Goal: Task Accomplishment & Management: Manage account settings

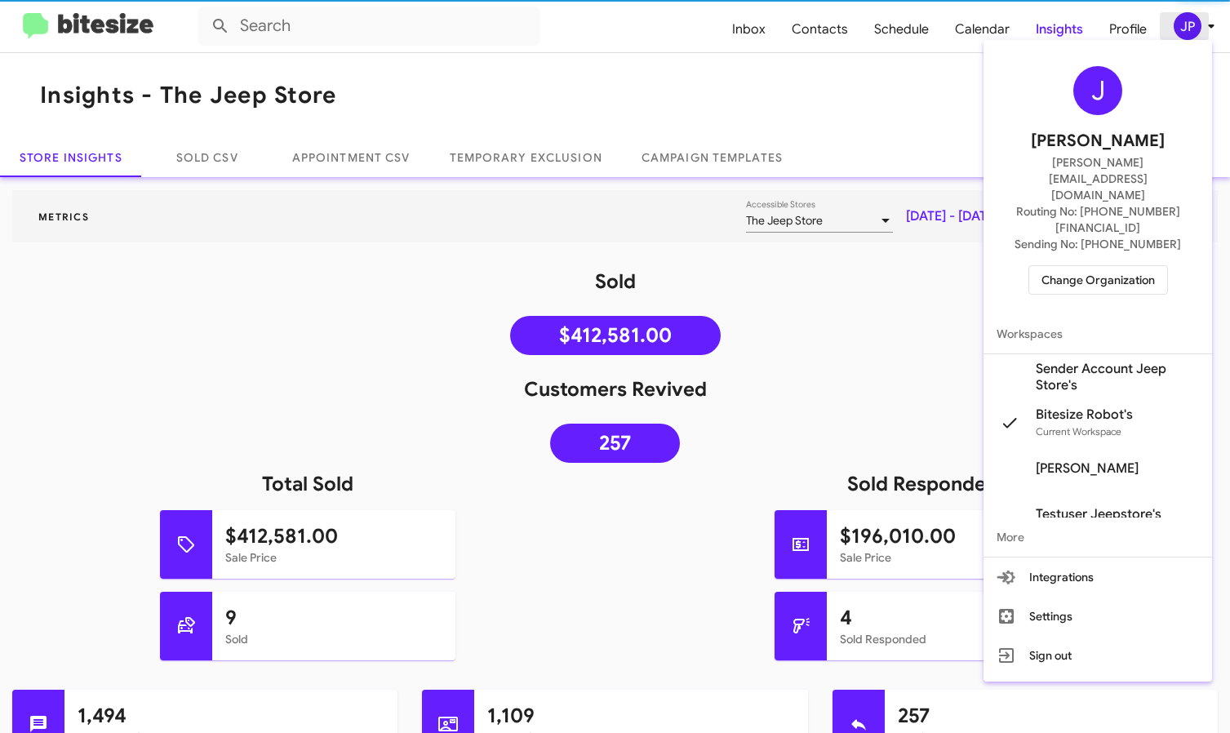
scroll to position [28, 0]
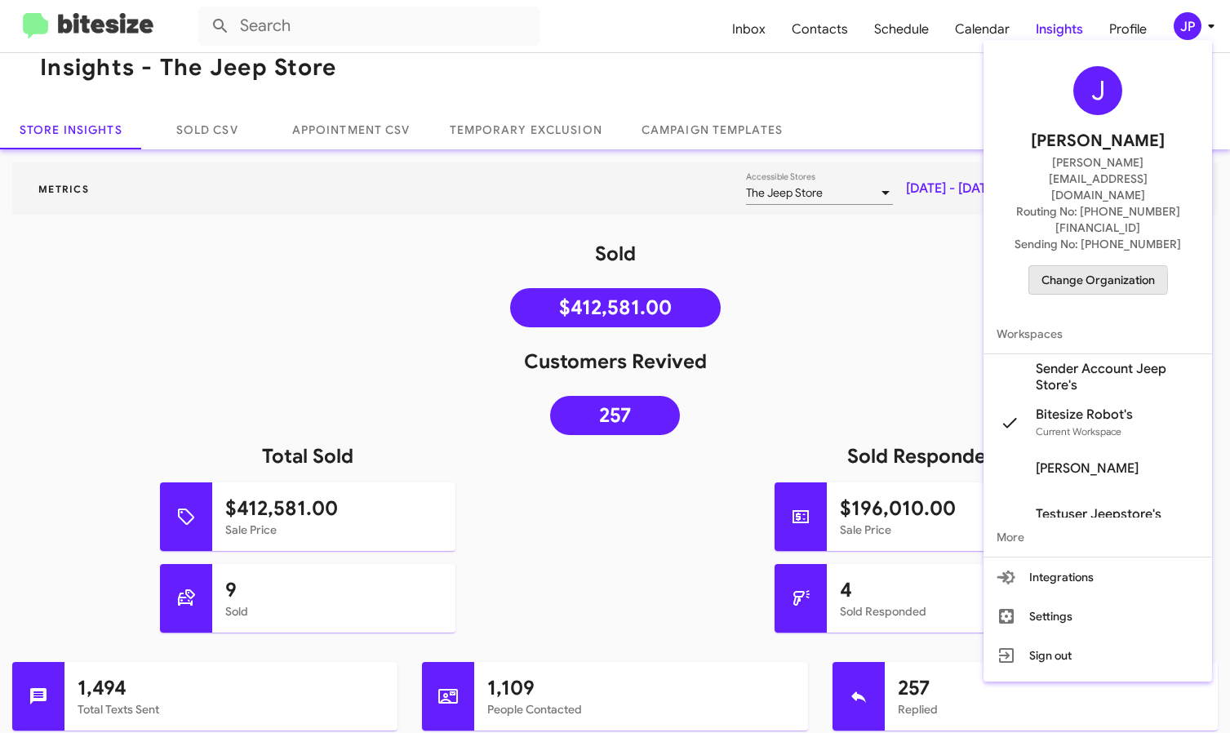
click at [1089, 266] on span "Change Organization" at bounding box center [1097, 280] width 113 height 28
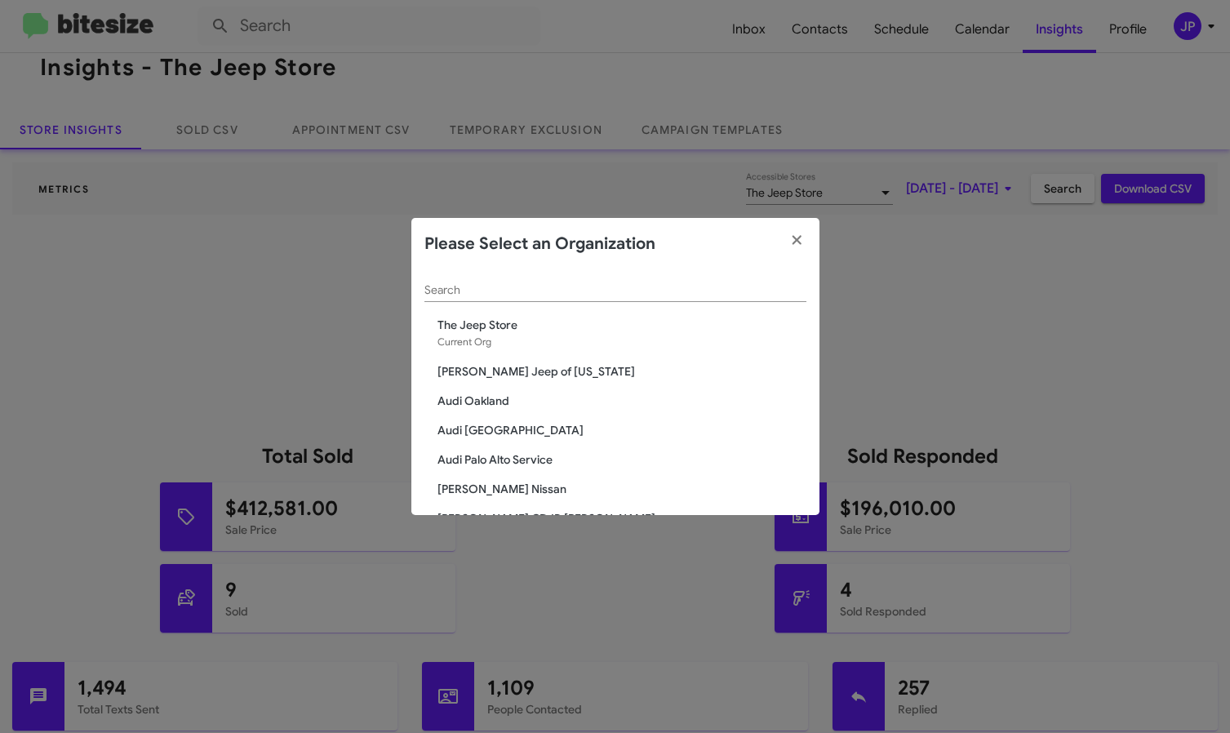
click at [681, 281] on div "Search" at bounding box center [615, 286] width 382 height 32
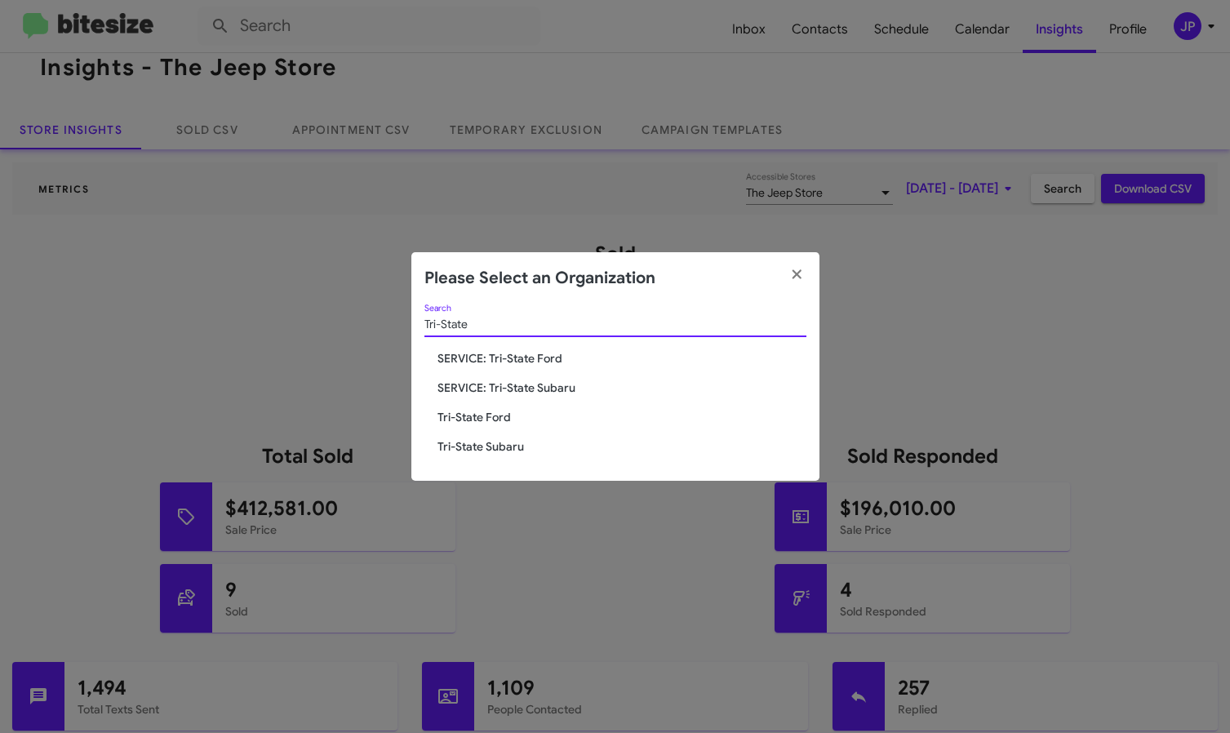
type input "Tri-State"
click at [490, 406] on div "Tri-State Search SERVICE: Tri-State Ford SERVICE: Tri-State Subaru Tri-State Fo…" at bounding box center [615, 392] width 408 height 177
click at [490, 410] on span "Tri-State Ford" at bounding box center [621, 417] width 369 height 16
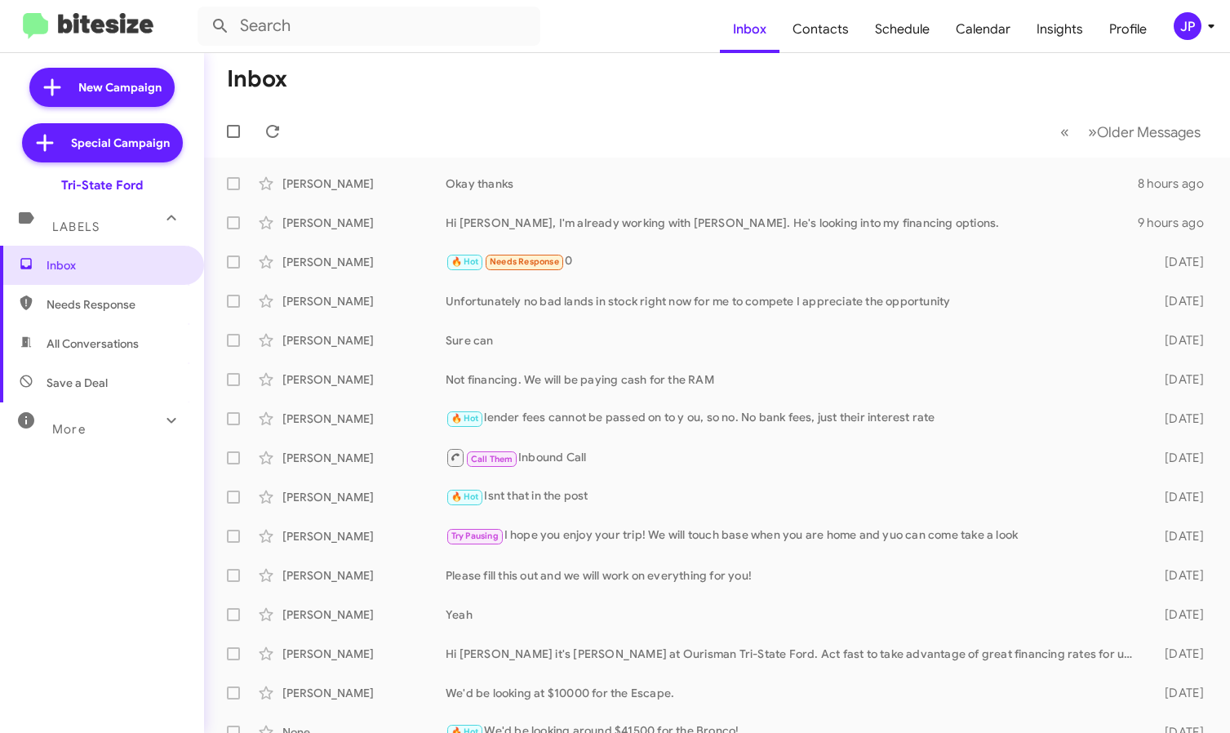
click at [1188, 39] on div "JP" at bounding box center [1188, 26] width 28 height 28
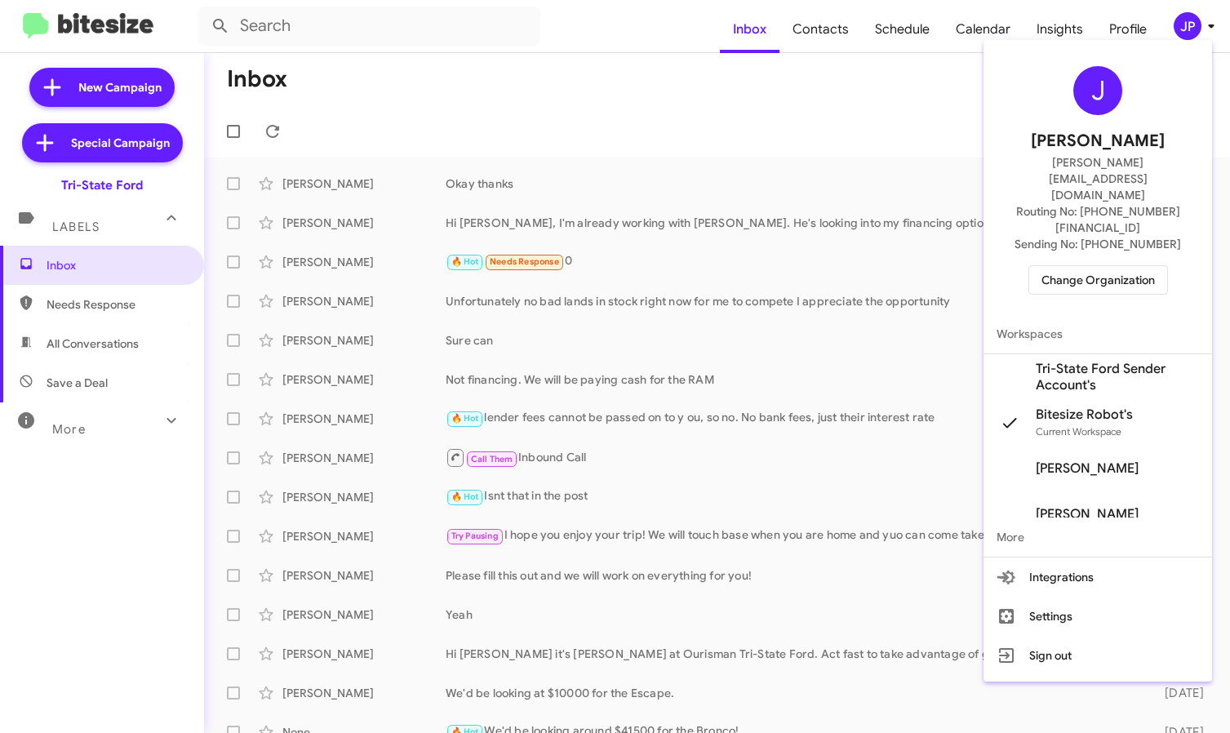
click at [1156, 265] on button "Change Organization" at bounding box center [1098, 279] width 140 height 29
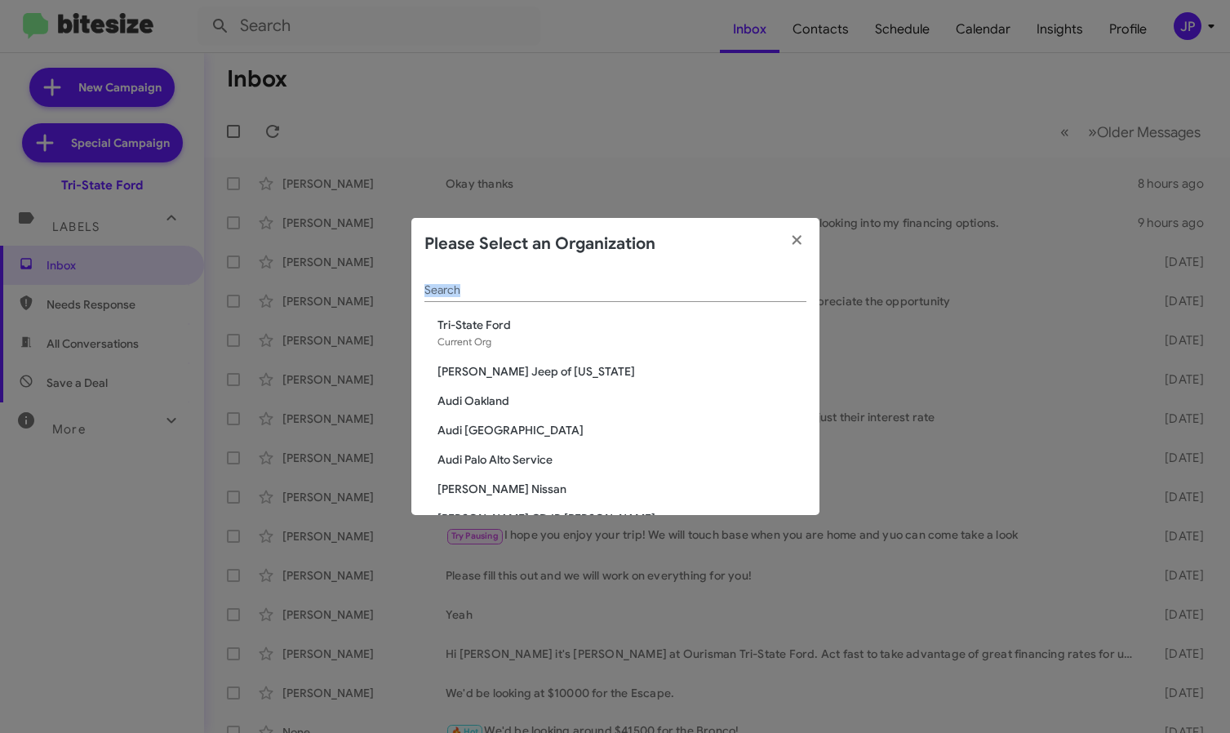
click at [792, 295] on div "Search Tri-State Ford Current Org [PERSON_NAME] Jeep of [US_STATE] Audi [GEOGRA…" at bounding box center [615, 392] width 408 height 245
click at [758, 291] on input "Search" at bounding box center [615, 290] width 382 height 13
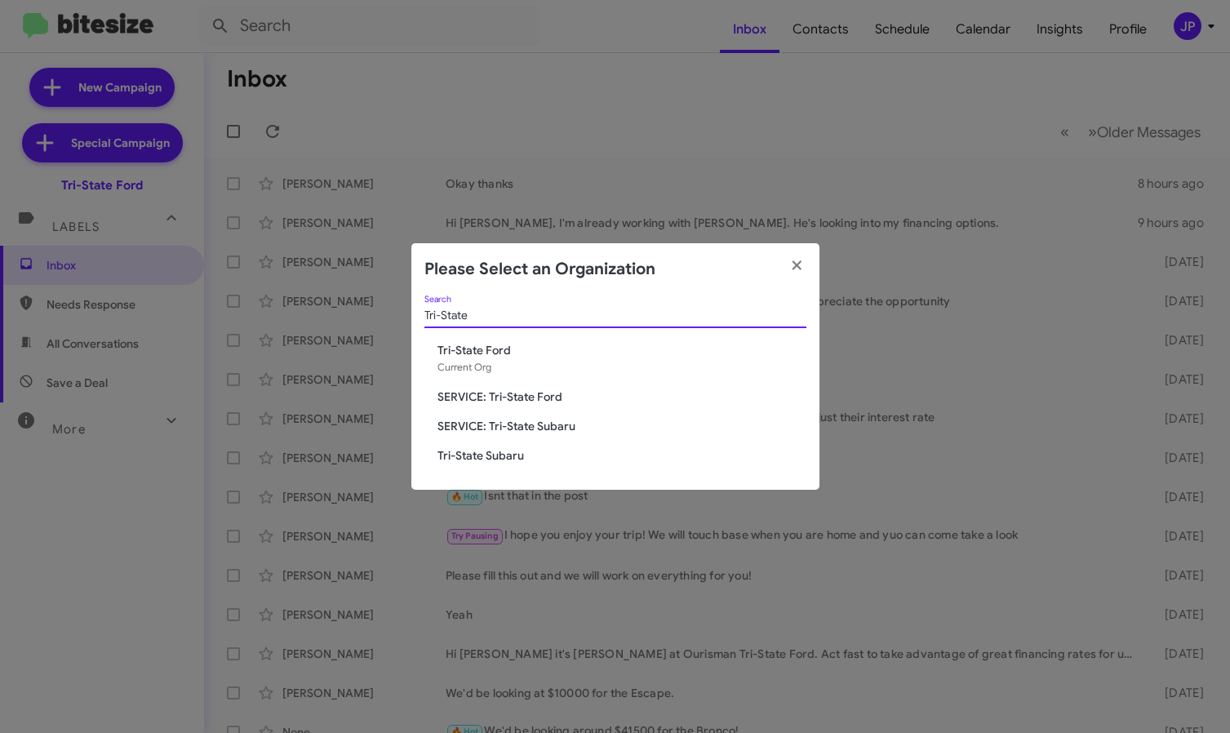
type input "Tri-State"
click at [515, 391] on span "SERVICE: Tri-State Ford" at bounding box center [621, 396] width 369 height 16
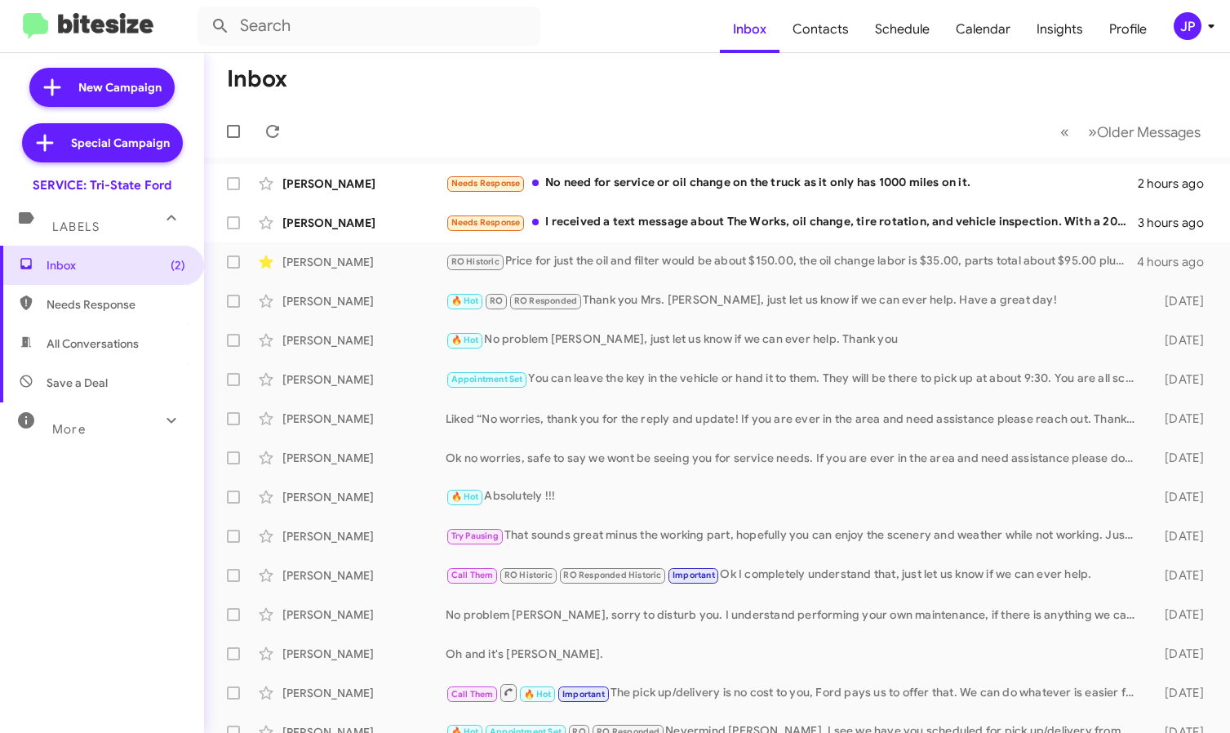
click at [1178, 25] on div "JP" at bounding box center [1188, 26] width 28 height 28
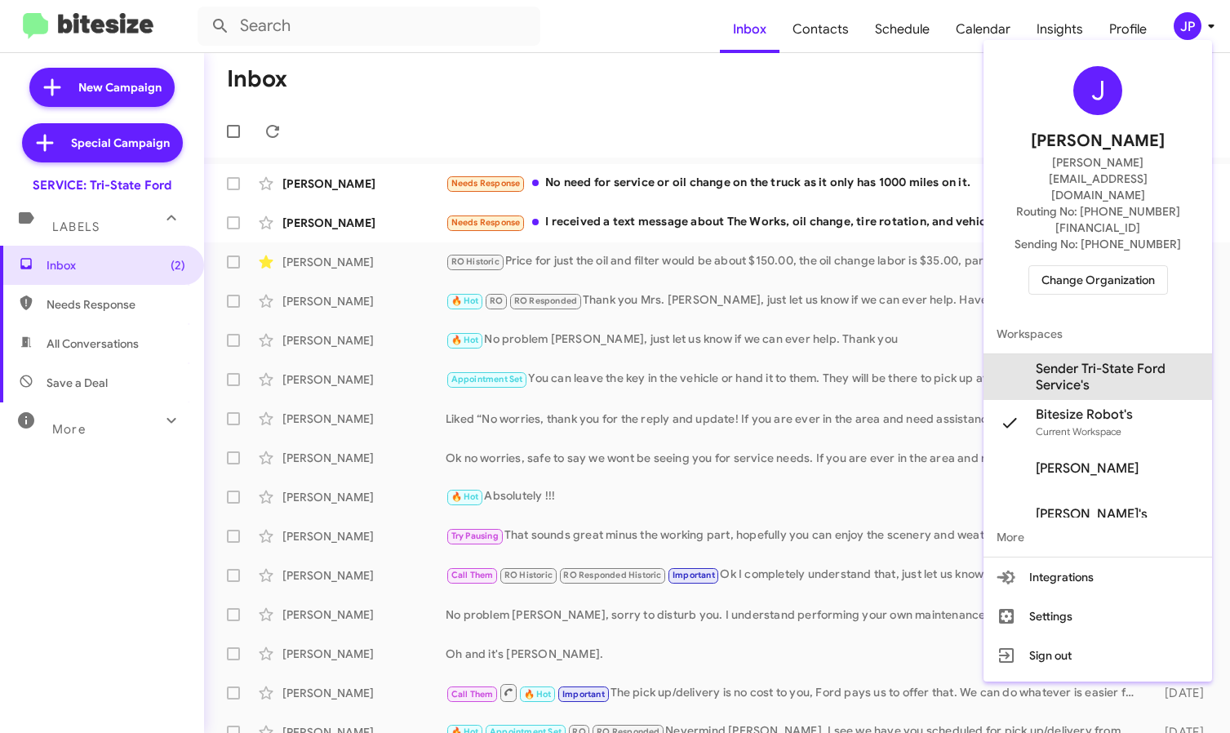
click at [1098, 361] on span "Sender Tri-State Ford Service's" at bounding box center [1117, 377] width 163 height 33
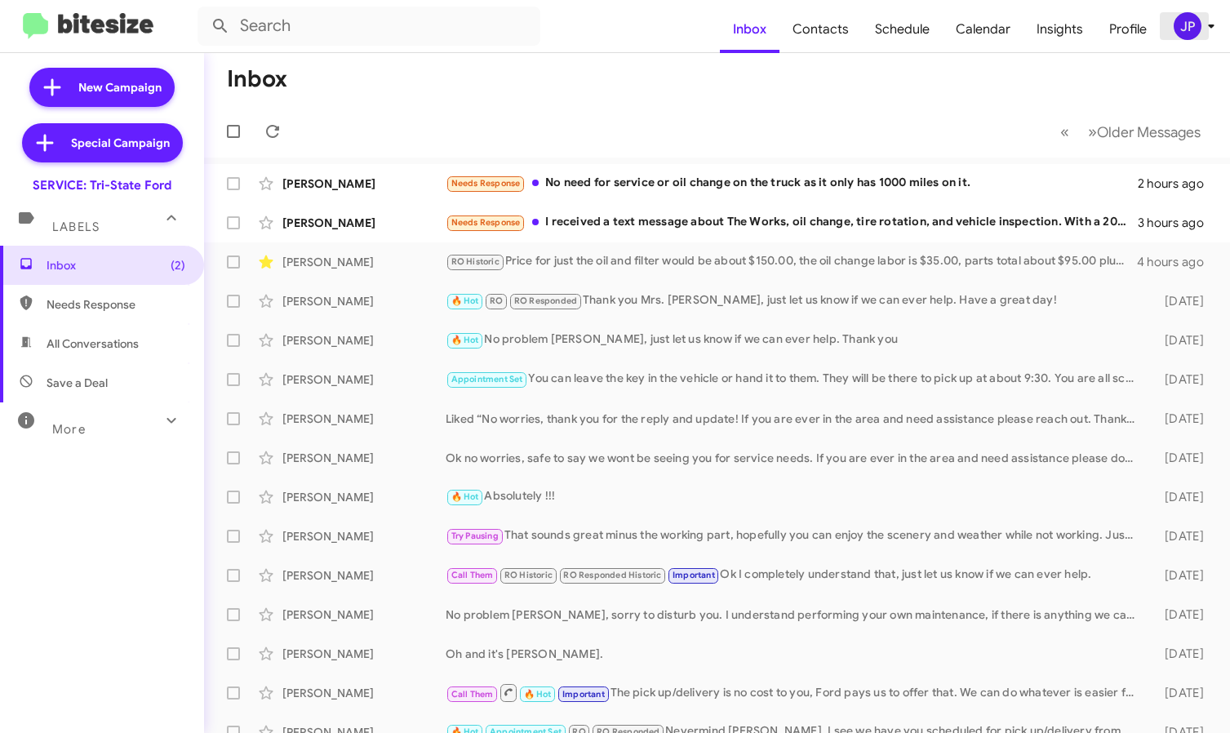
click at [1194, 30] on div "JP" at bounding box center [1188, 26] width 28 height 28
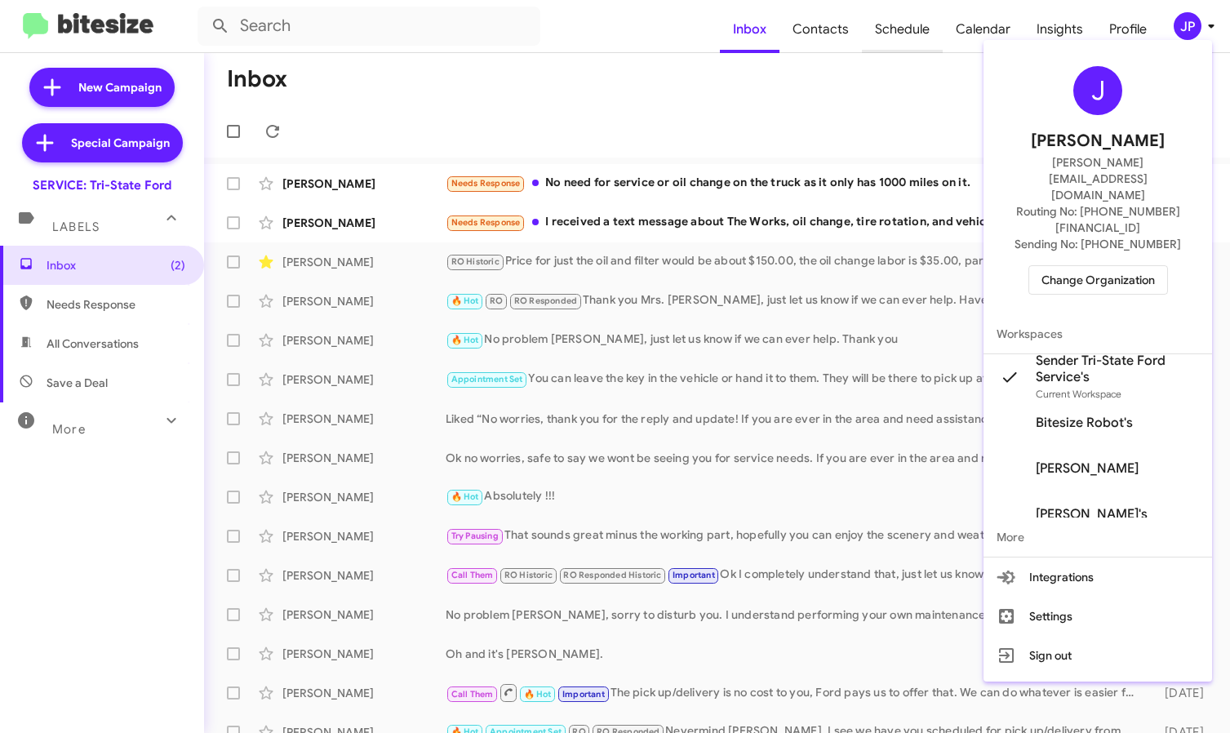
click at [925, 19] on div at bounding box center [615, 366] width 1230 height 733
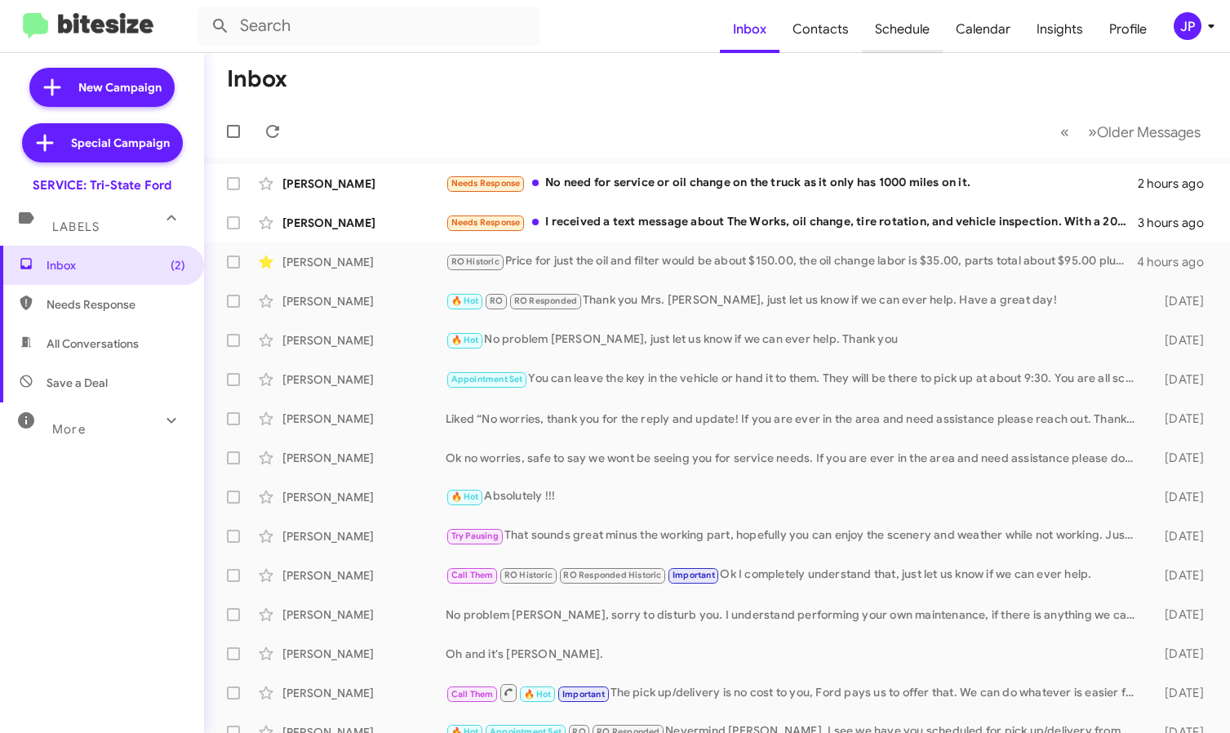
click at [925, 24] on span "Schedule" at bounding box center [902, 29] width 81 height 47
